Goal: Communication & Community: Answer question/provide support

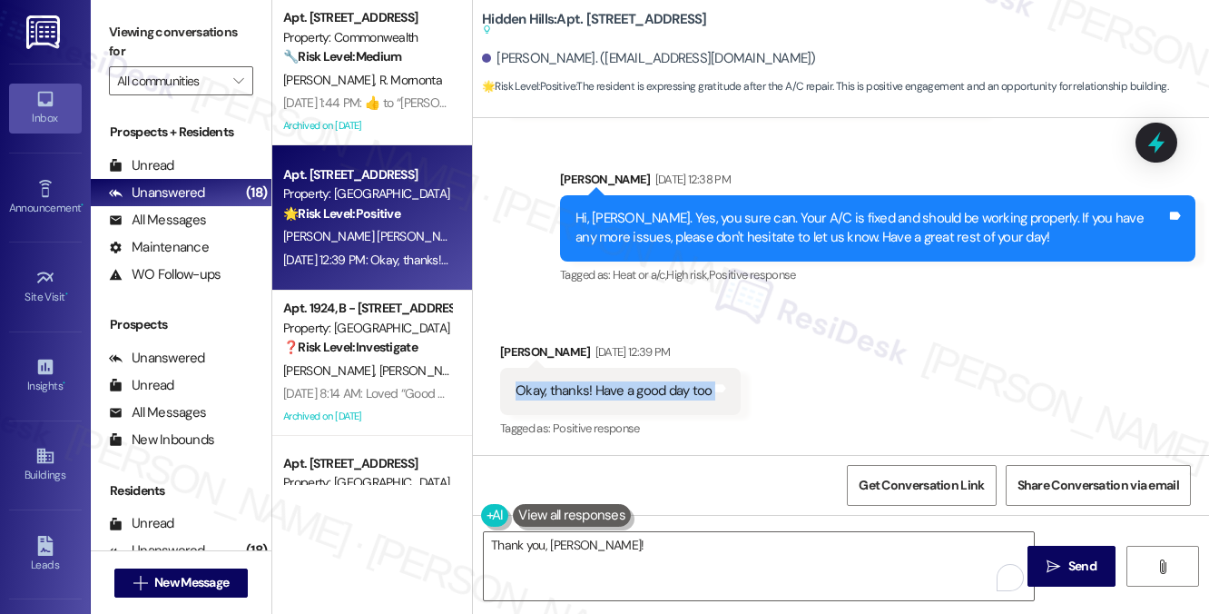
click at [611, 398] on div "Okay, thanks! Have a good day too" at bounding box center [614, 390] width 196 height 19
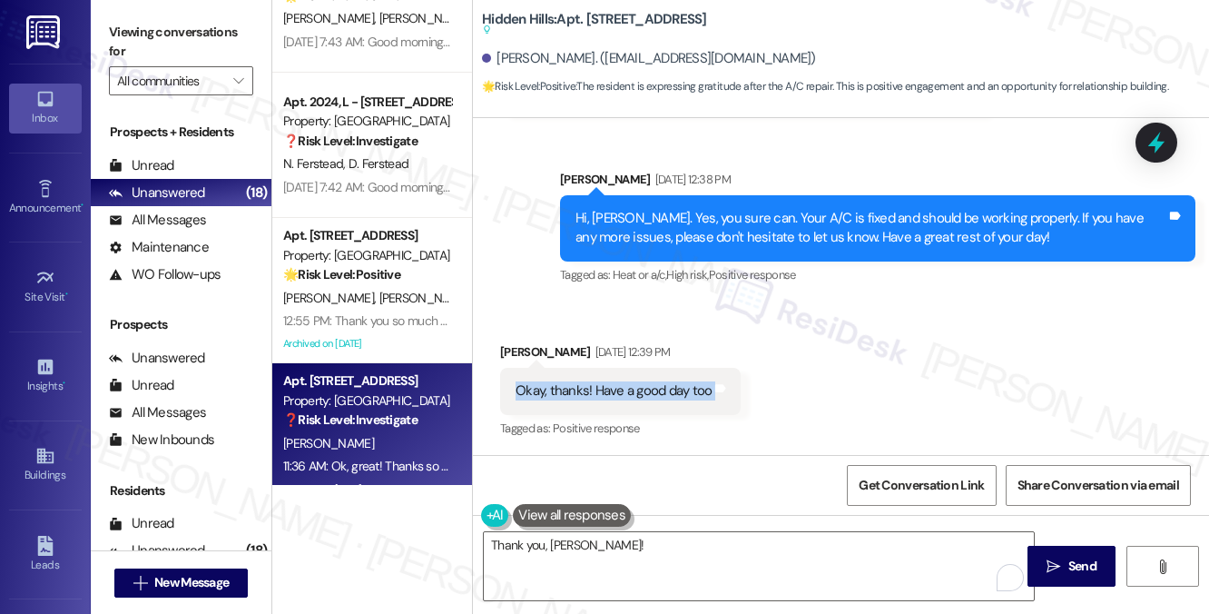
scroll to position [2274, 0]
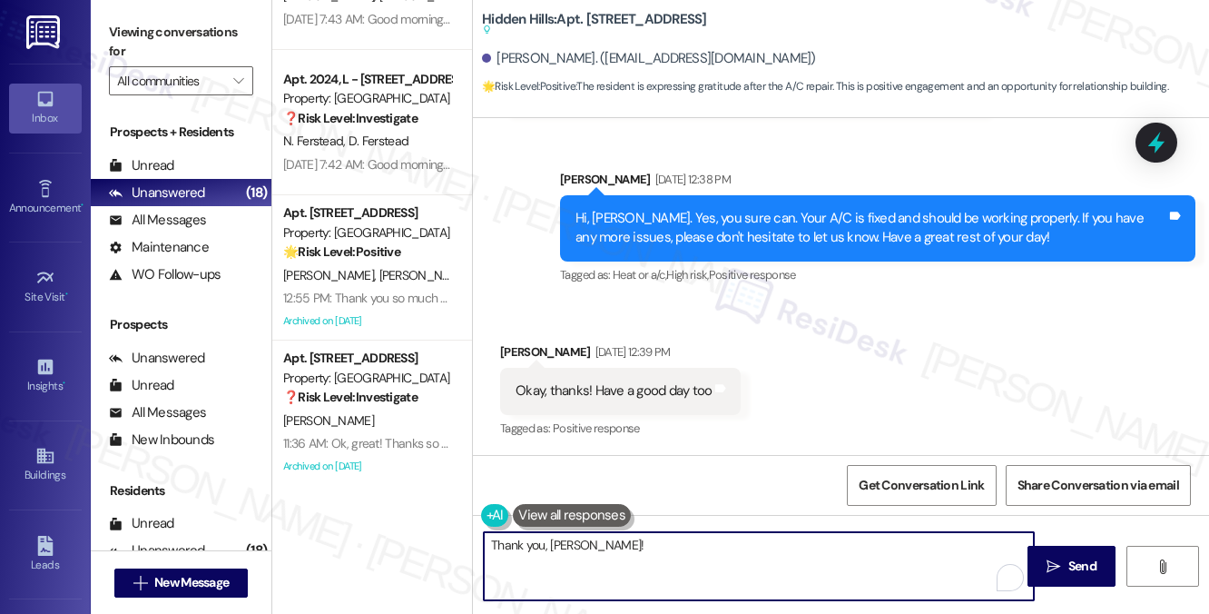
click at [607, 548] on textarea "Thank you, [PERSON_NAME]!" at bounding box center [759, 566] width 550 height 68
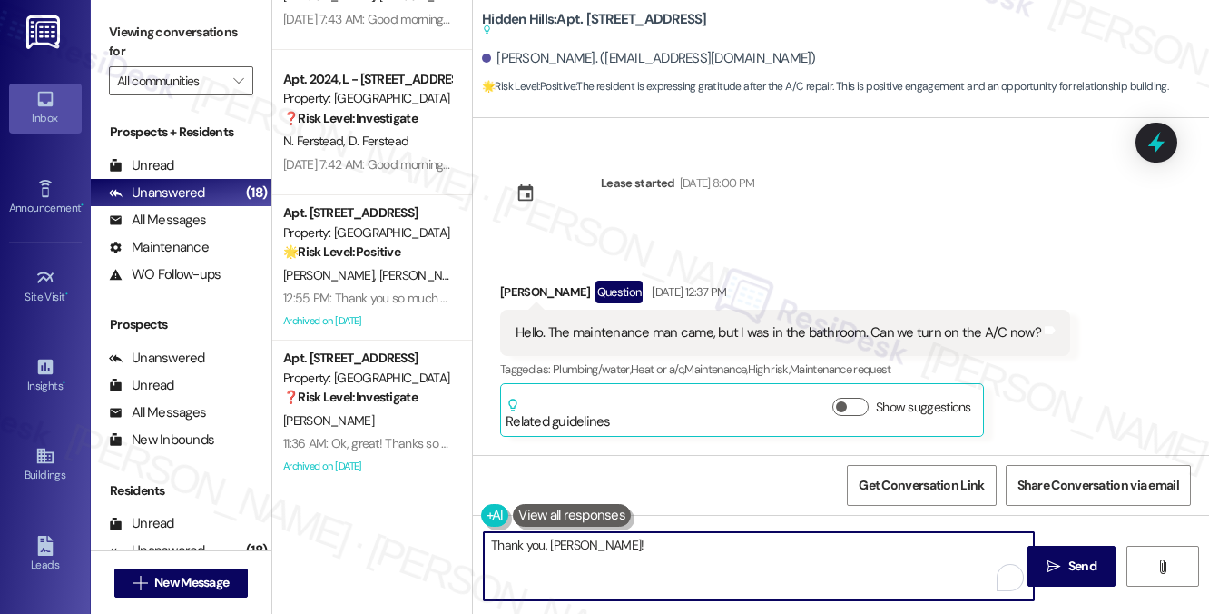
click at [816, 334] on div "Hello. The maintenance man came, but I was in the bathroom. Can we turn on the …" at bounding box center [779, 332] width 526 height 19
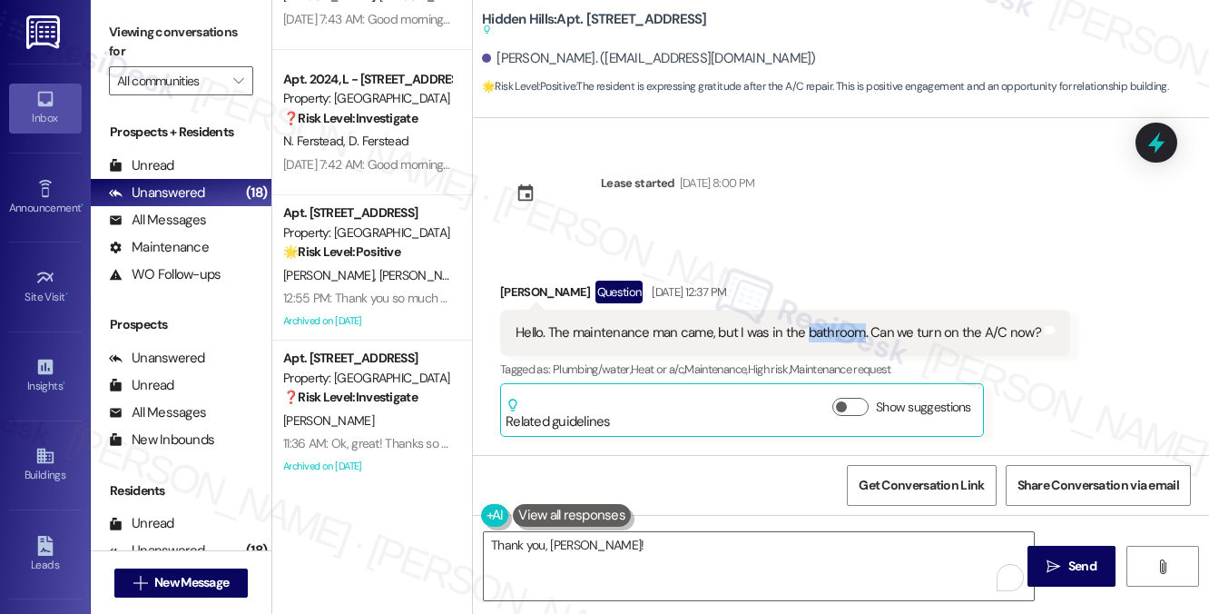
click at [815, 335] on div "Hello. The maintenance man came, but I was in the bathroom. Can we turn on the …" at bounding box center [779, 332] width 526 height 19
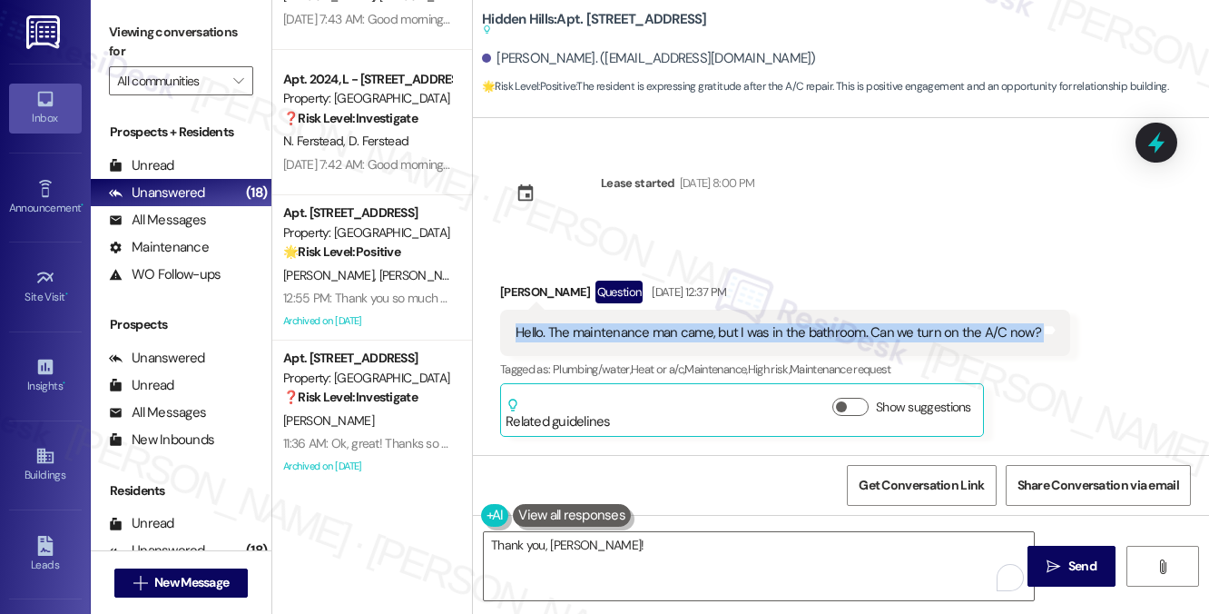
click at [815, 335] on div "Hello. The maintenance man came, but I was in the bathroom. Can we turn on the …" at bounding box center [779, 332] width 526 height 19
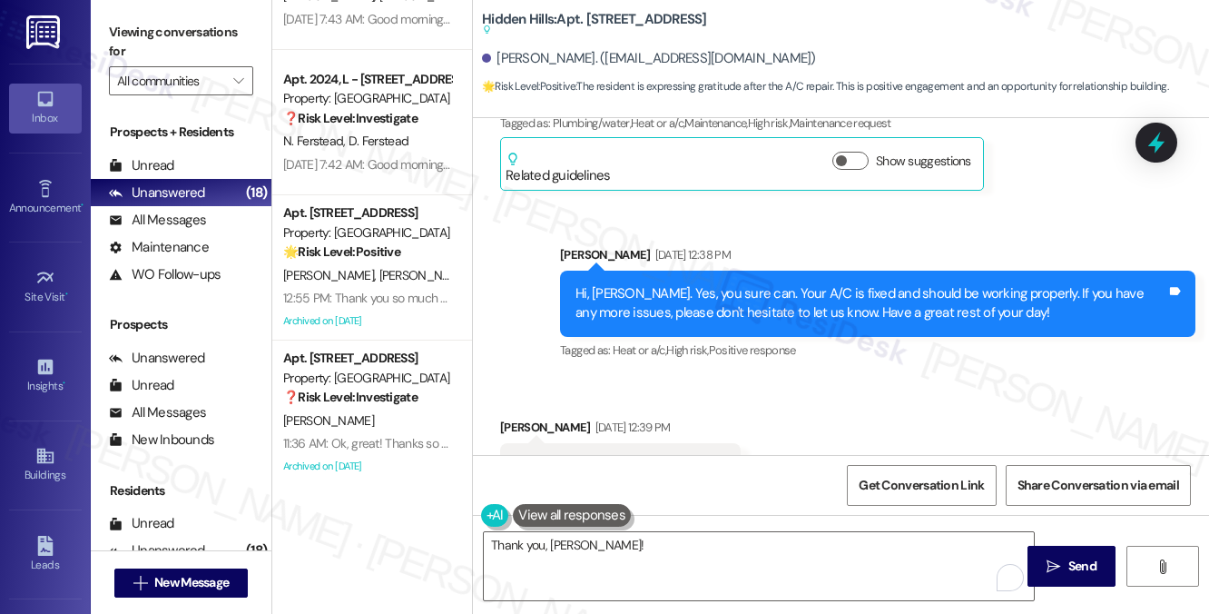
scroll to position [321, 0]
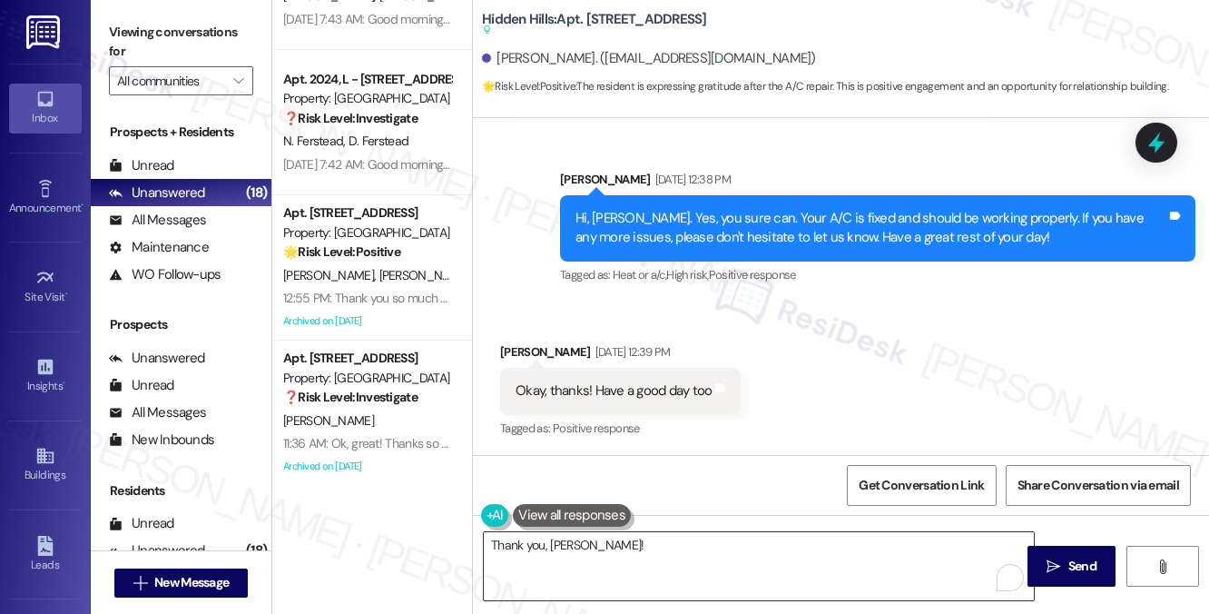
click at [673, 538] on textarea "Thank you, [PERSON_NAME]!" at bounding box center [759, 566] width 550 height 68
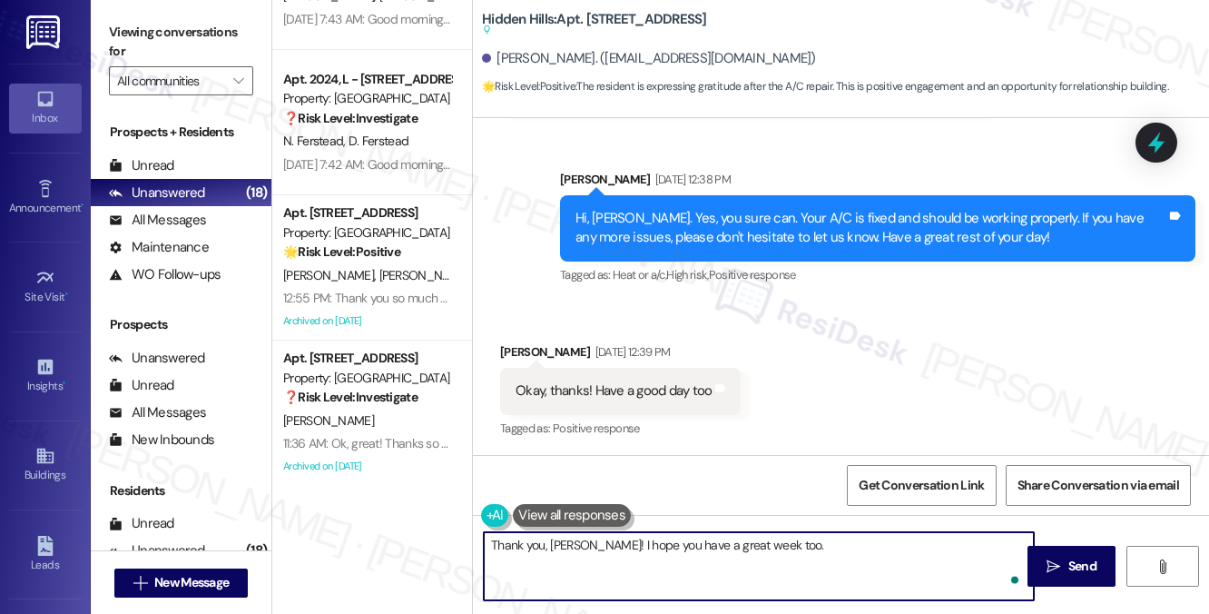
type textarea "Thank you, [PERSON_NAME]! I hope you have a great week too."
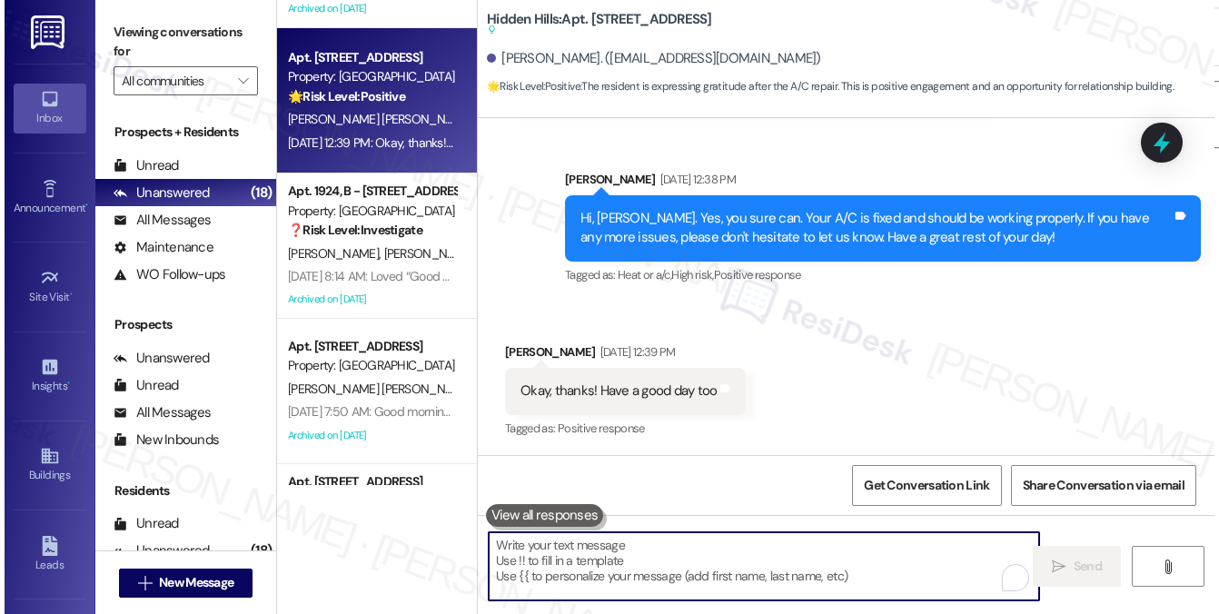
scroll to position [0, 0]
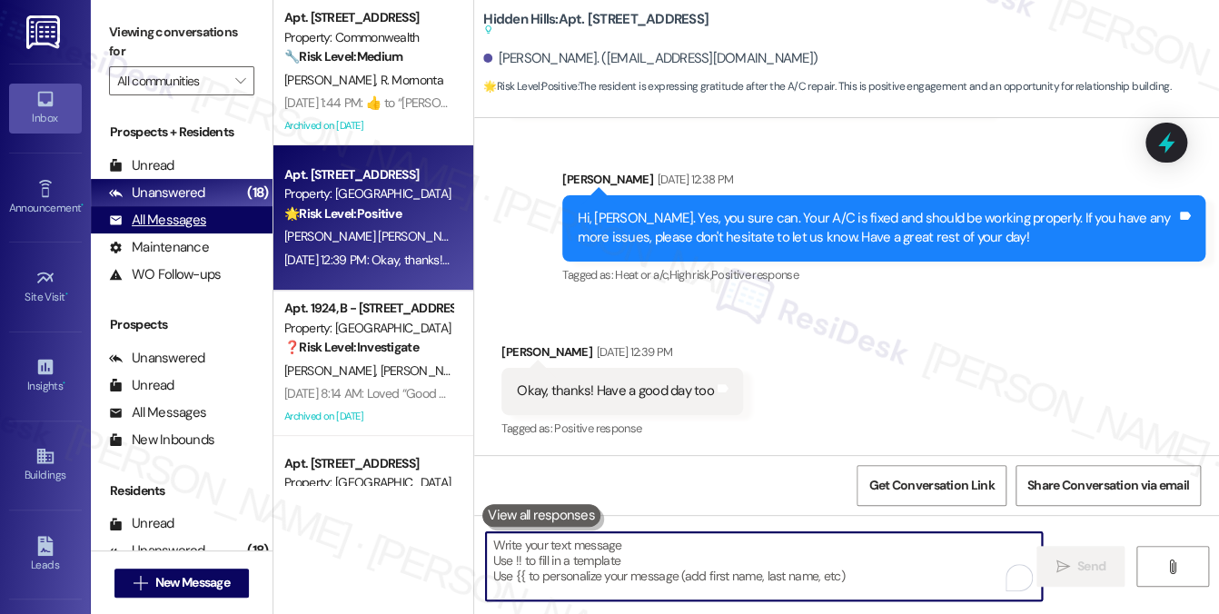
click at [173, 212] on div "All Messages" at bounding box center [157, 220] width 97 height 19
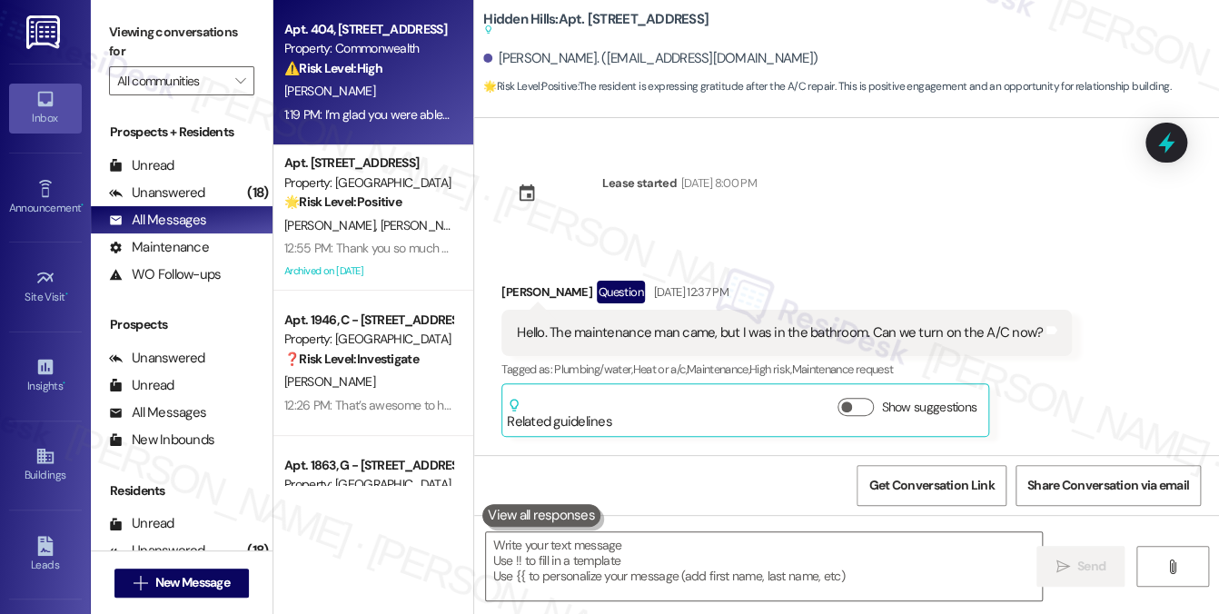
scroll to position [321, 0]
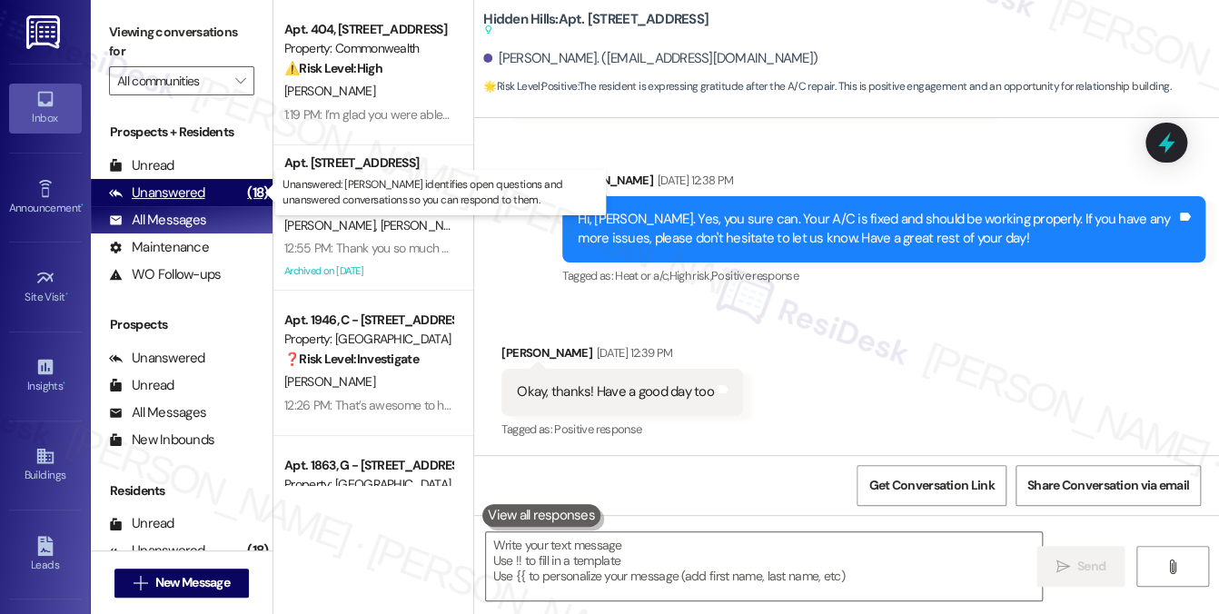
click at [223, 195] on div "Unanswered (18)" at bounding box center [182, 192] width 182 height 27
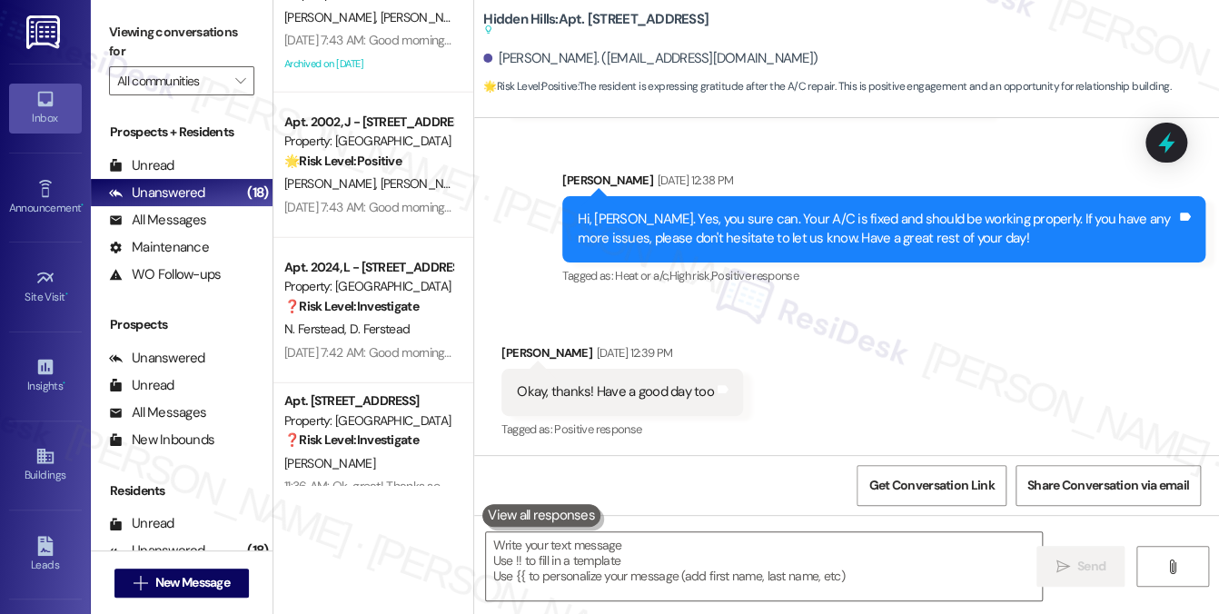
scroll to position [2129, 0]
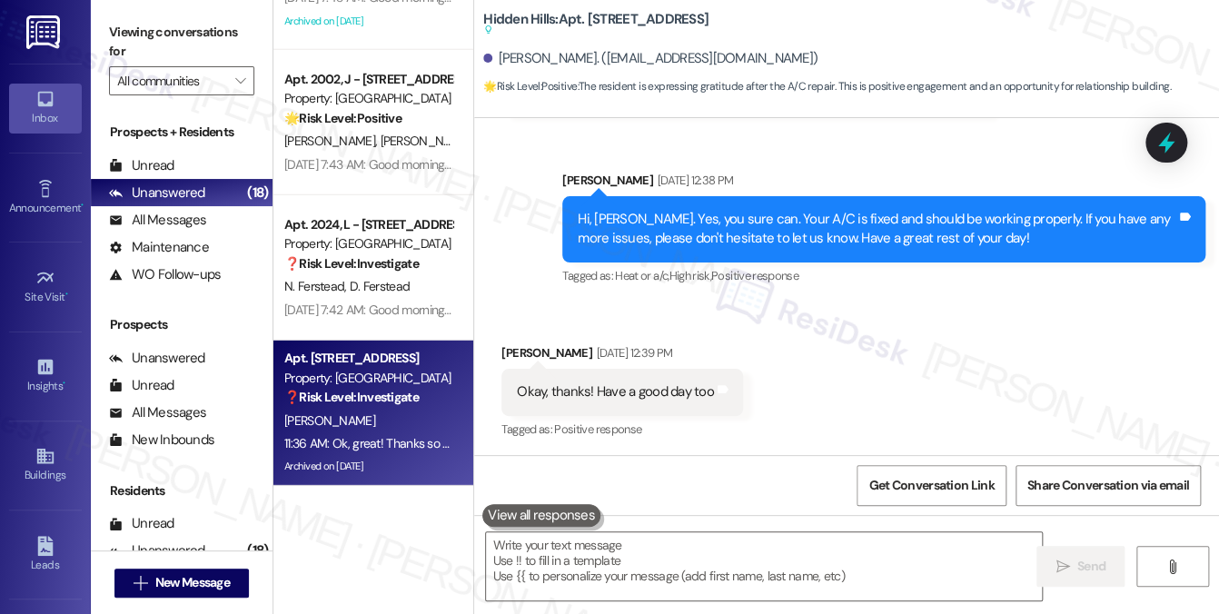
click at [403, 415] on div "[PERSON_NAME]" at bounding box center [368, 420] width 172 height 23
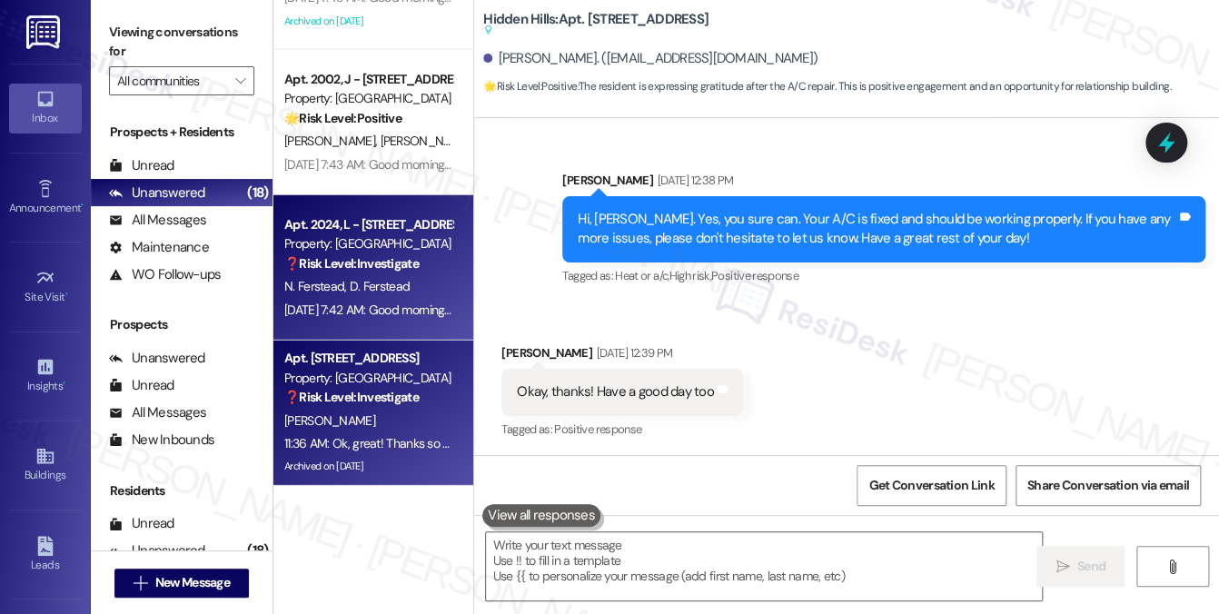
click at [390, 292] on span "D. Ferstead" at bounding box center [380, 286] width 60 height 16
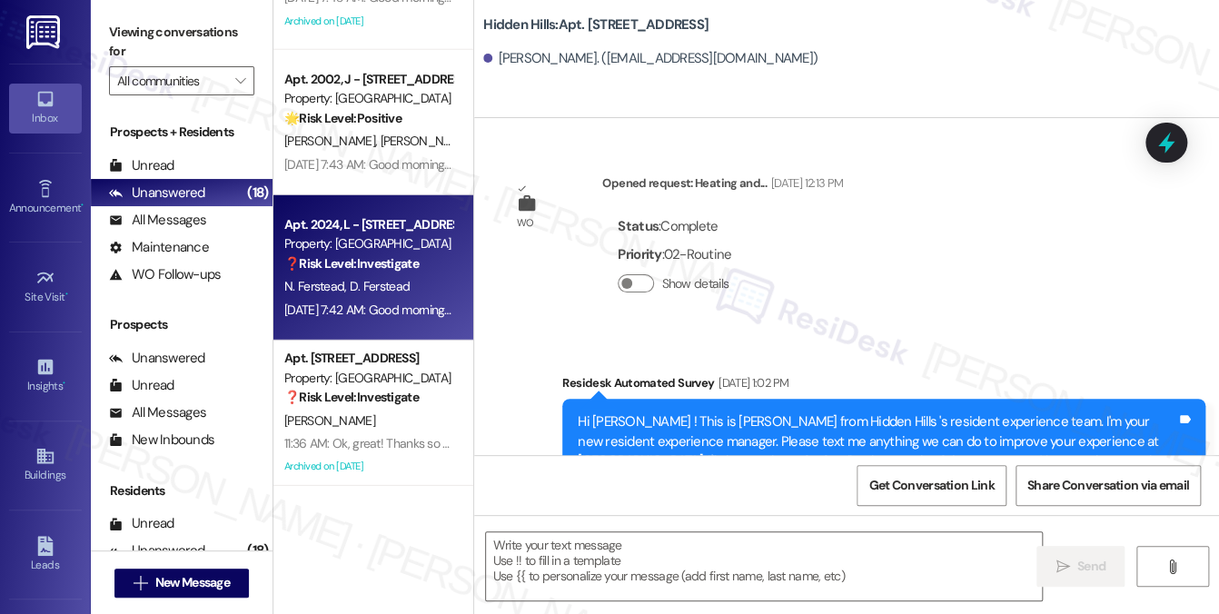
scroll to position [21661, 0]
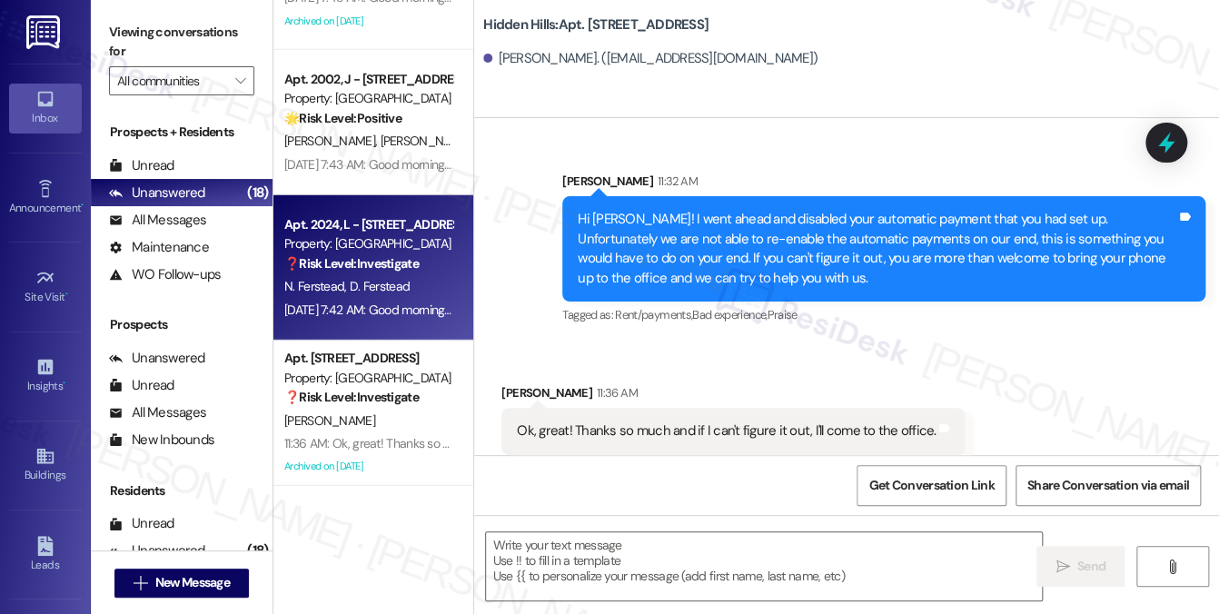
type textarea "Fetching suggested responses. Please feel free to read through the conversation…"
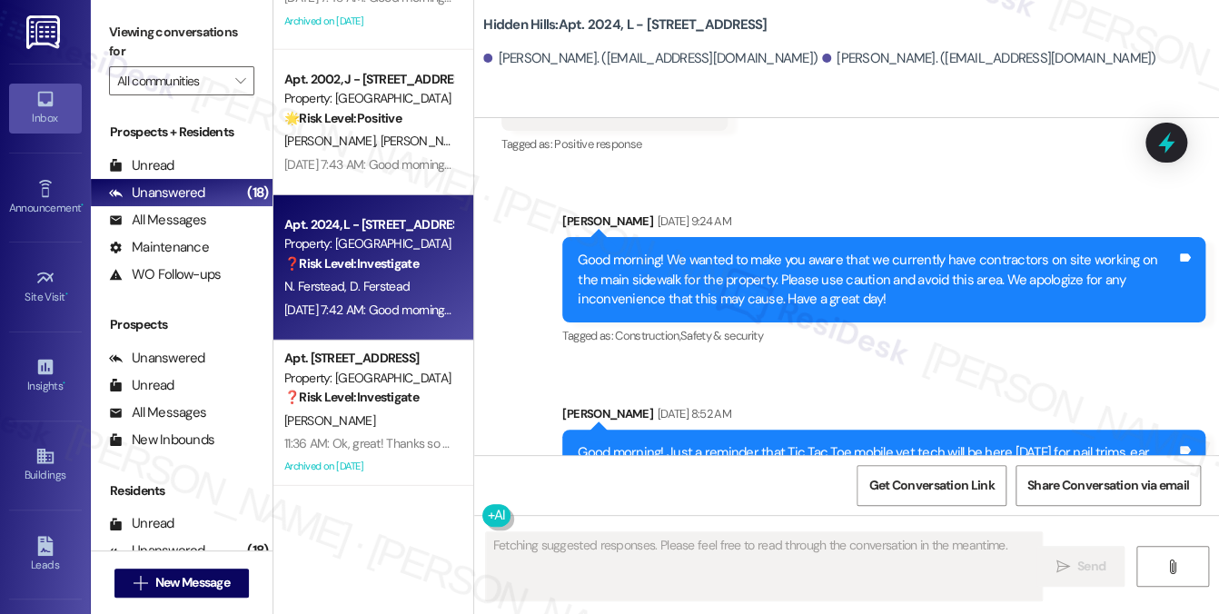
scroll to position [29276, 0]
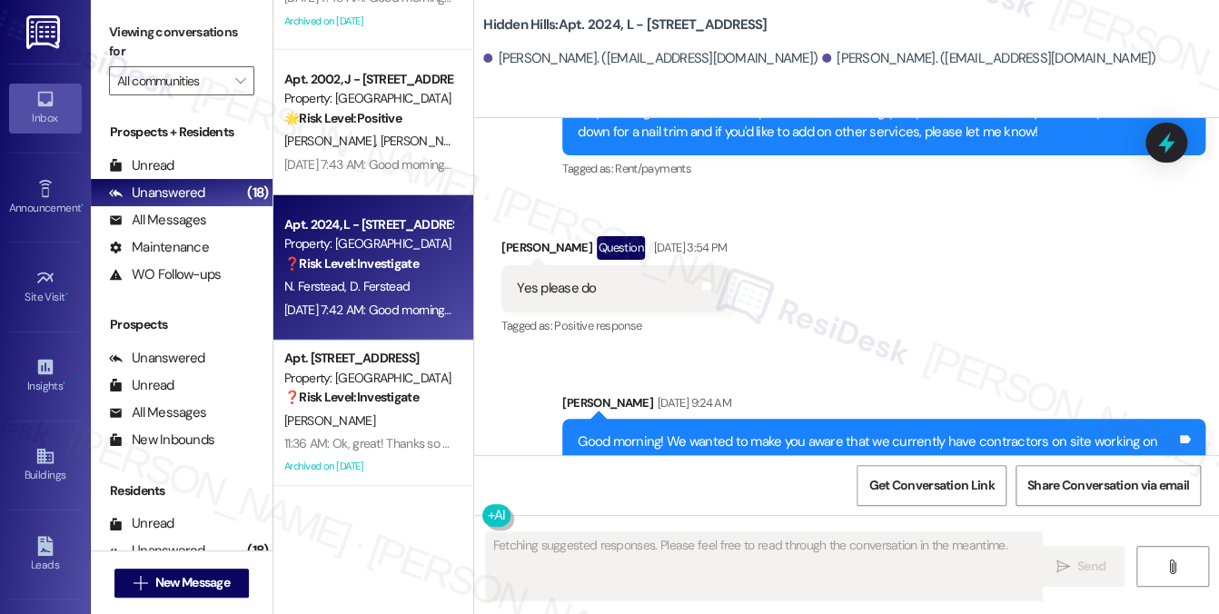
click at [737, 432] on div "Good morning! We wanted to make you aware that we currently have contractors on…" at bounding box center [876, 461] width 598 height 58
click at [738, 432] on div "Good morning! We wanted to make you aware that we currently have contractors on…" at bounding box center [876, 461] width 598 height 58
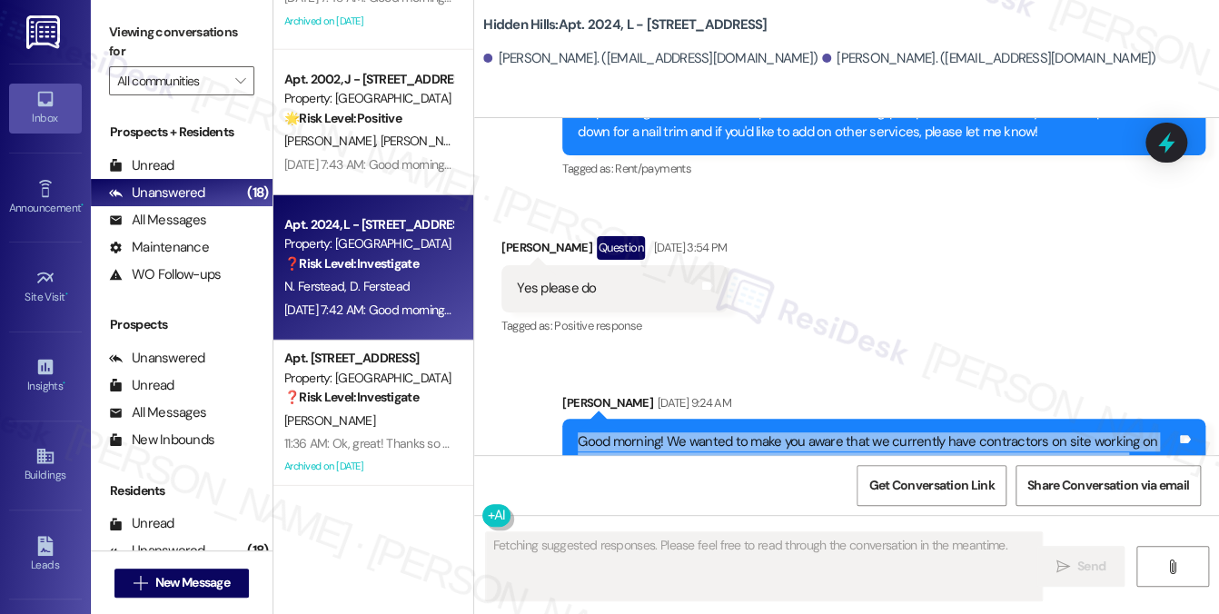
click at [738, 432] on div "Good morning! We wanted to make you aware that we currently have contractors on…" at bounding box center [876, 461] width 598 height 58
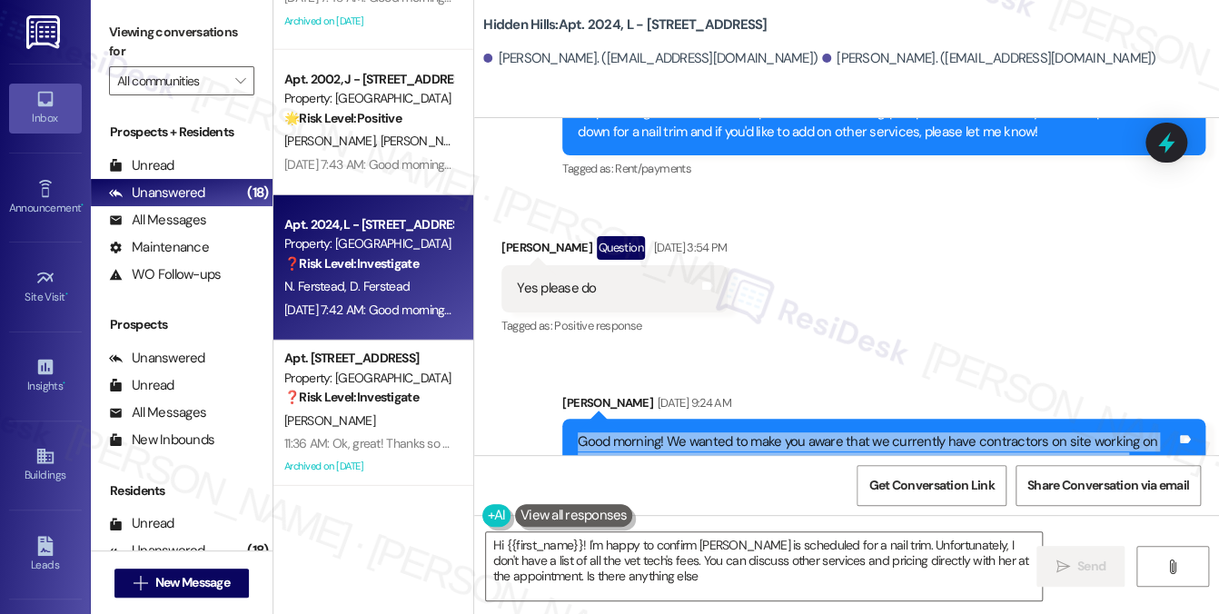
type textarea "Hi {{first_name}}! I'm happy to confirm [PERSON_NAME] is scheduled for a nail t…"
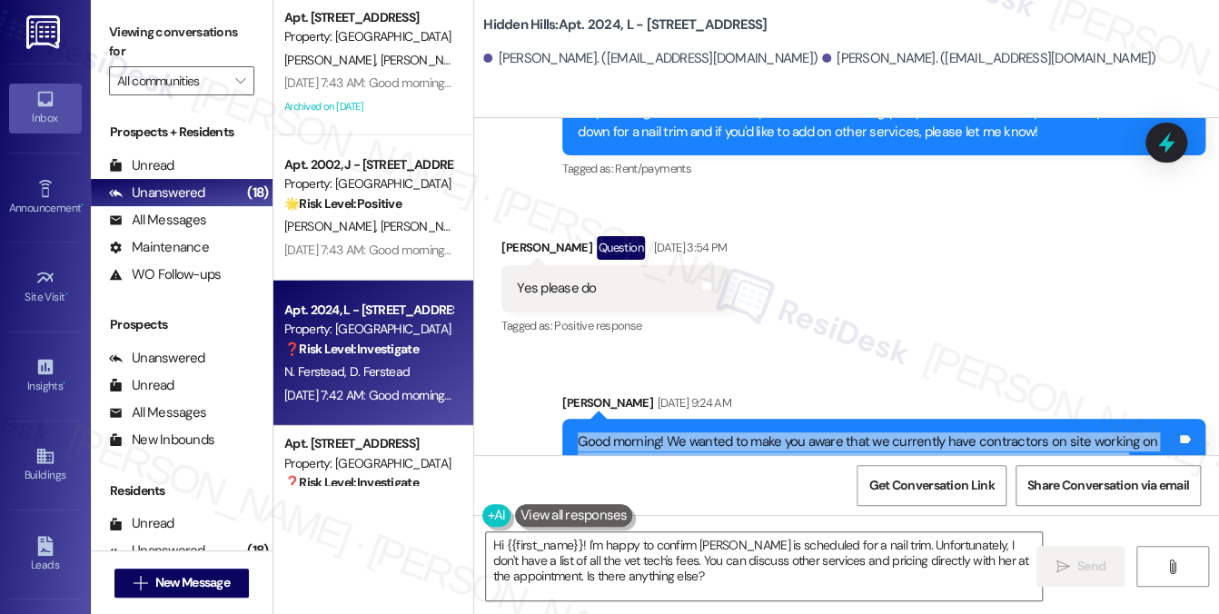
scroll to position [1857, 0]
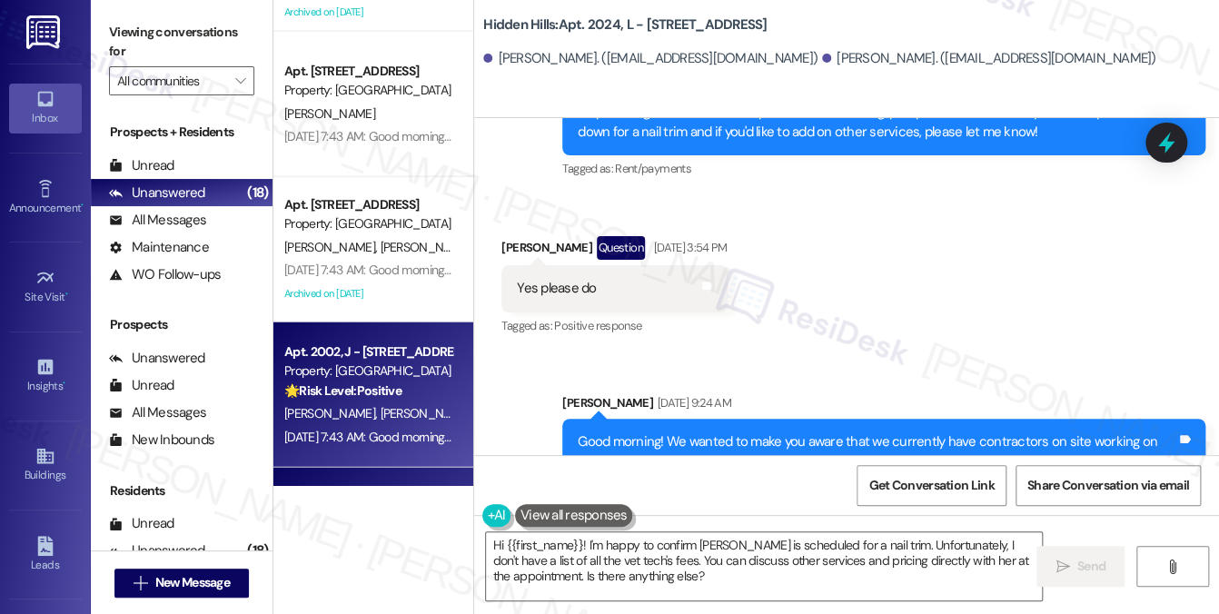
click at [390, 383] on strong "🌟 Risk Level: Positive" at bounding box center [342, 390] width 117 height 16
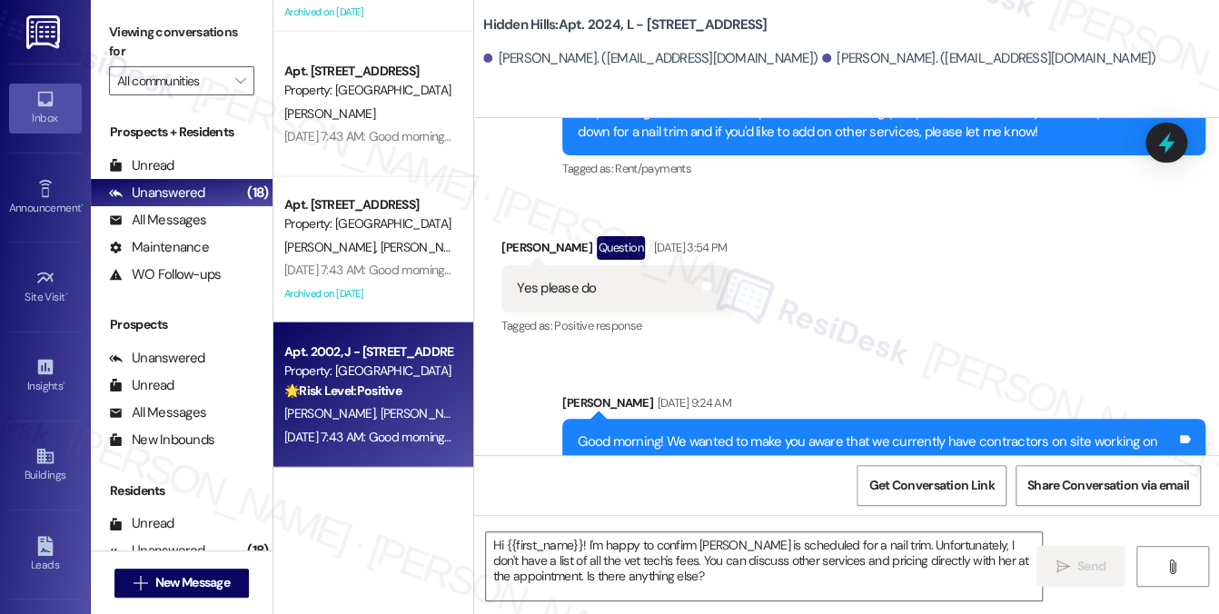
type textarea "Fetching suggested responses. Please feel free to read through the conversation…"
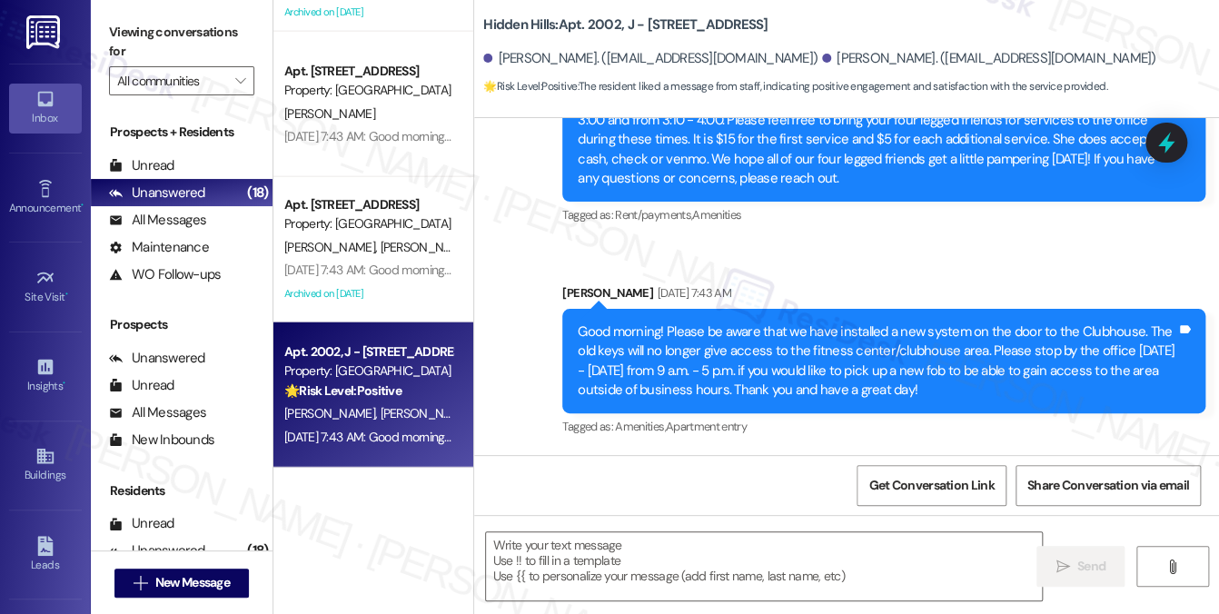
type textarea "Fetching suggested responses. Please feel free to read through the conversation…"
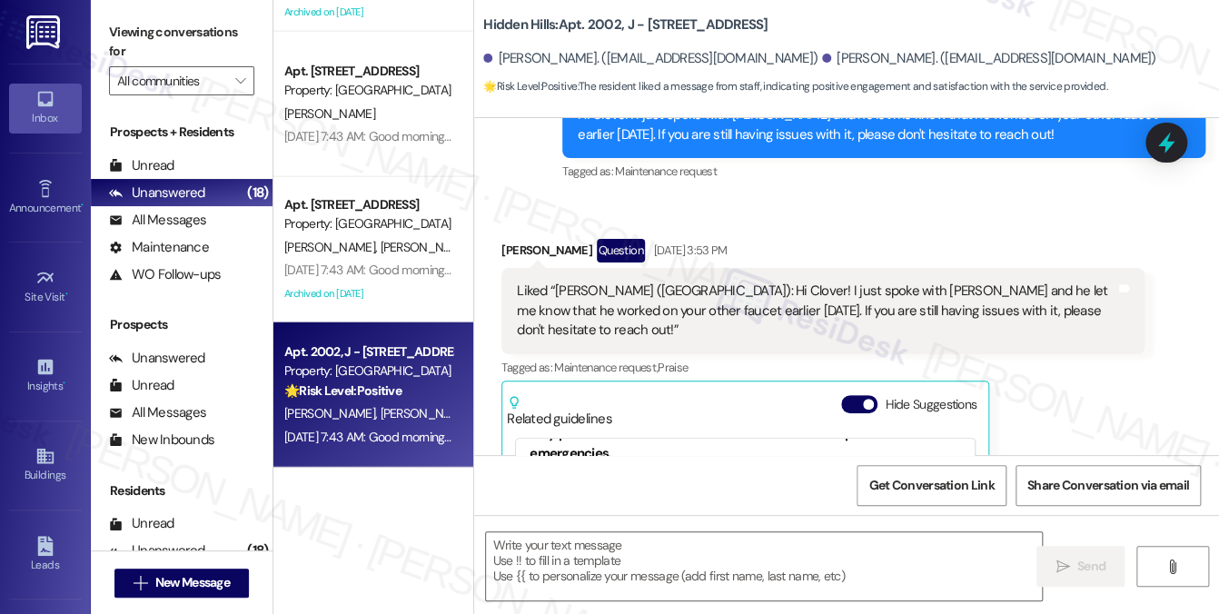
scroll to position [30701, 0]
